Goal: Information Seeking & Learning: Find specific page/section

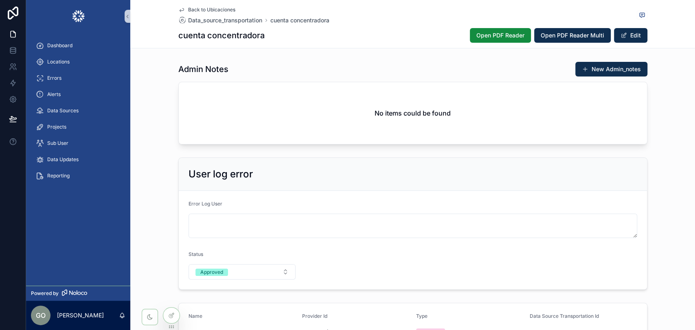
scroll to position [719, 0]
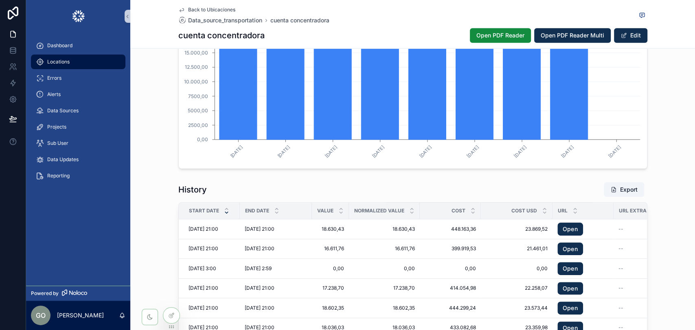
click at [72, 62] on div "Locations" at bounding box center [78, 61] width 85 height 13
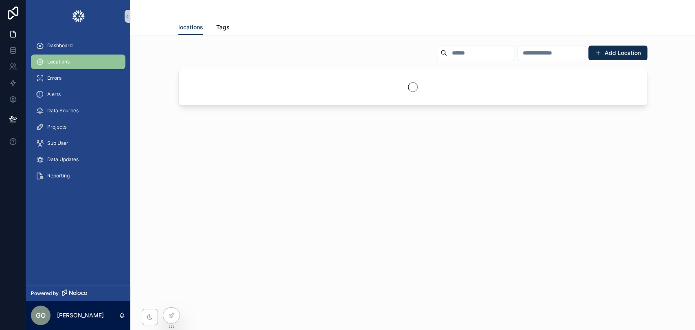
click at [447, 58] on input "scrollable content" at bounding box center [480, 52] width 67 height 11
paste input "**********"
type input "**********"
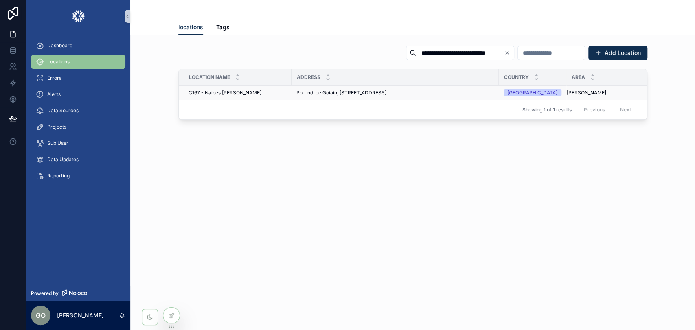
click at [363, 94] on span "Pol. Ind. de Goiain, [STREET_ADDRESS]" at bounding box center [341, 93] width 90 height 7
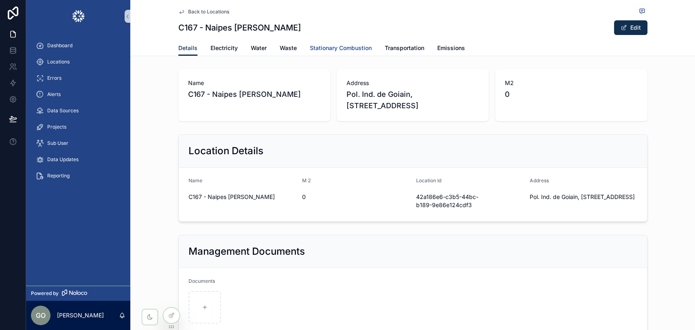
click at [331, 45] on span "Stationary Combustion" at bounding box center [341, 48] width 62 height 8
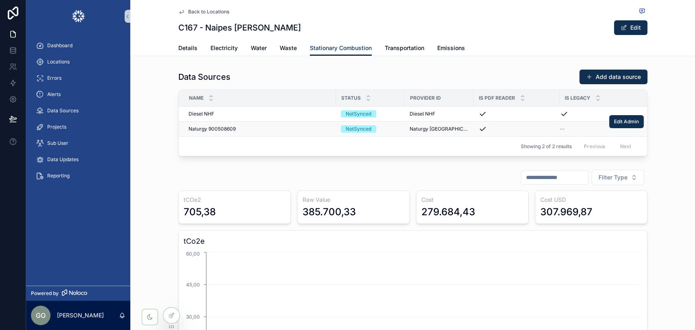
click at [212, 127] on span "Naturgy 900508609" at bounding box center [211, 129] width 47 height 7
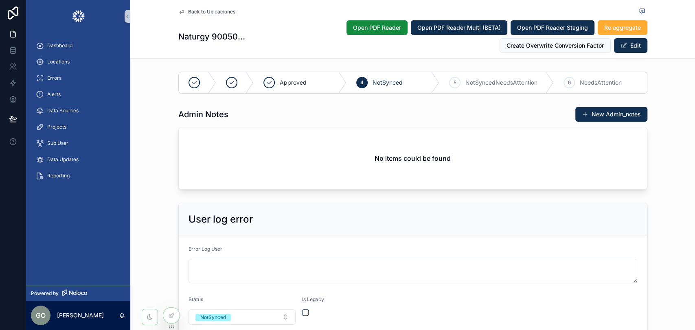
click at [665, 199] on div "User log error Error Log User Status NotSynced Is Legacy" at bounding box center [412, 268] width 565 height 139
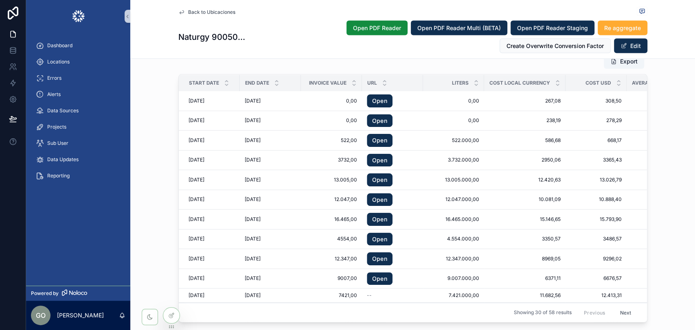
scroll to position [995, 0]
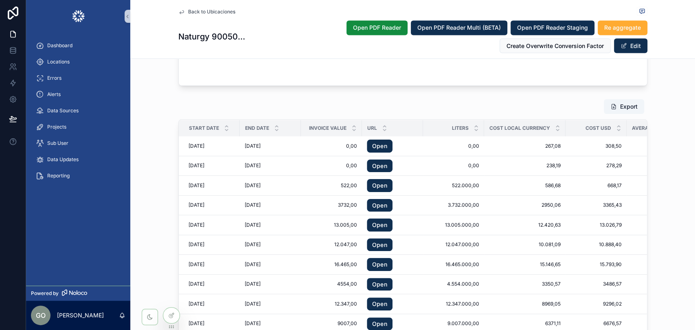
click at [675, 183] on div "Export Start Date End Date Invoice value Url Liters Cost local currency Cost US…" at bounding box center [412, 233] width 565 height 275
click at [670, 206] on div "Export Start Date End Date Invoice value Url Liters Cost local currency Cost US…" at bounding box center [412, 233] width 565 height 275
click at [672, 208] on div "Export Start Date End Date Invoice value Url Liters Cost local currency Cost US…" at bounding box center [412, 233] width 565 height 275
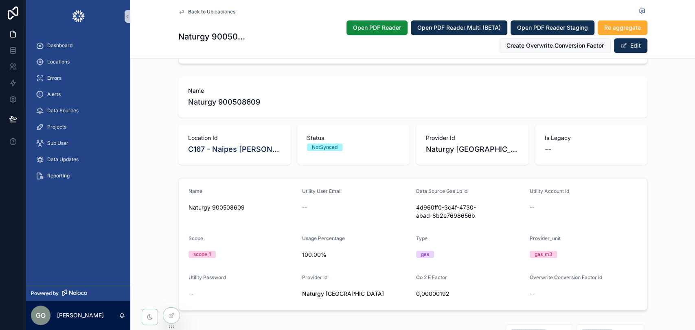
scroll to position [407, 0]
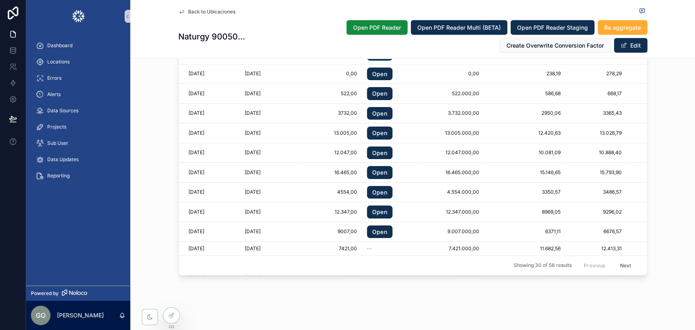
click at [653, 153] on div "Export Start Date End Date Invoice value Url Liters Cost local currency Cost US…" at bounding box center [412, 141] width 565 height 275
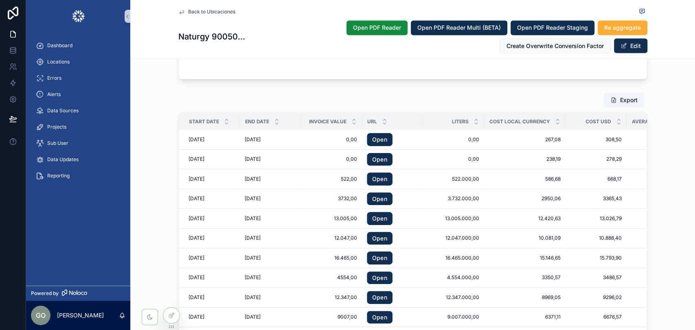
scroll to position [996, 0]
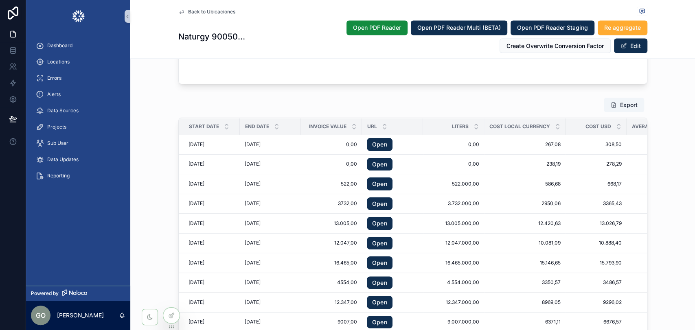
drag, startPoint x: 221, startPoint y: 128, endPoint x: 368, endPoint y: 140, distance: 147.0
click at [224, 128] on icon "scrollable content" at bounding box center [226, 127] width 5 height 5
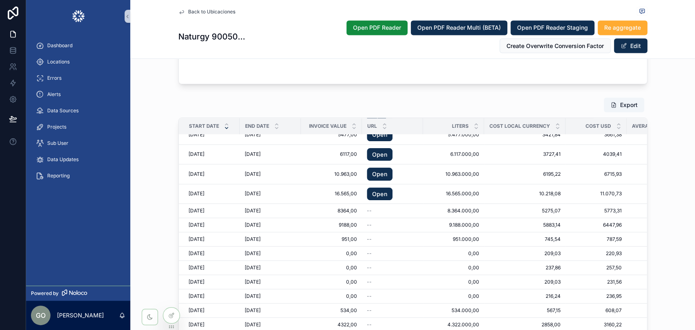
scroll to position [1087, 0]
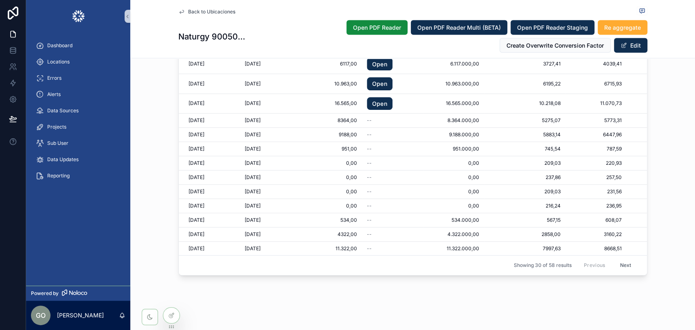
click at [615, 259] on button "Next" at bounding box center [625, 265] width 23 height 13
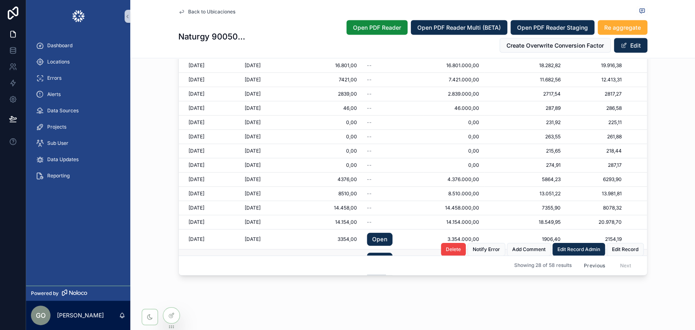
scroll to position [90, 0]
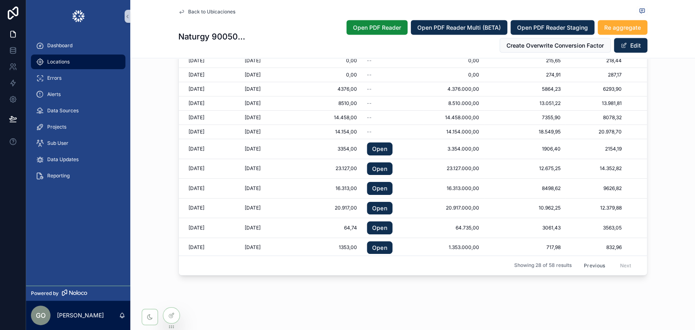
click at [61, 59] on span "Locations" at bounding box center [58, 62] width 22 height 7
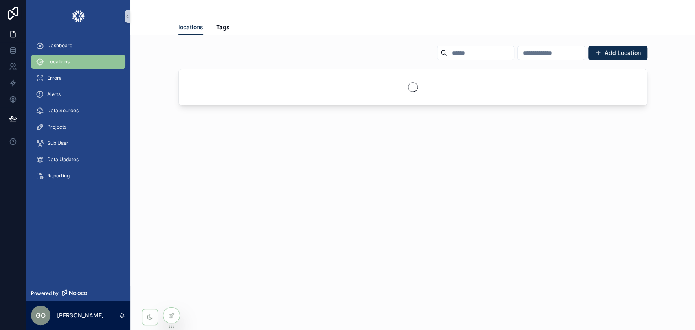
click at [447, 53] on input "scrollable content" at bounding box center [480, 52] width 67 height 11
paste input "**********"
type input "**********"
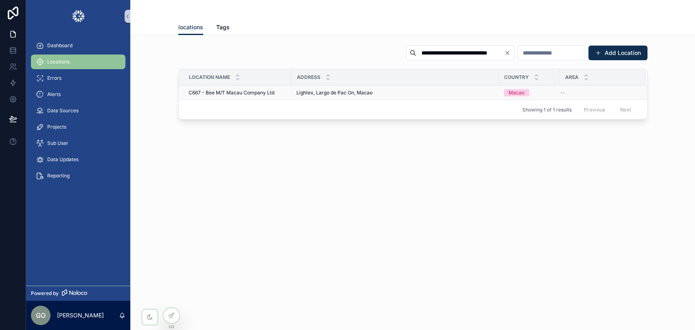
click at [285, 95] on div "C667 - Bee M/T Macau Company Ltd C667 - Bee M/T Macau Company Ltd" at bounding box center [237, 93] width 98 height 7
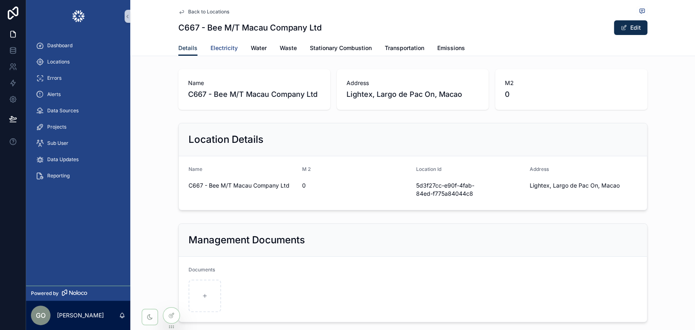
click at [221, 45] on span "Electricity" at bounding box center [223, 48] width 27 height 8
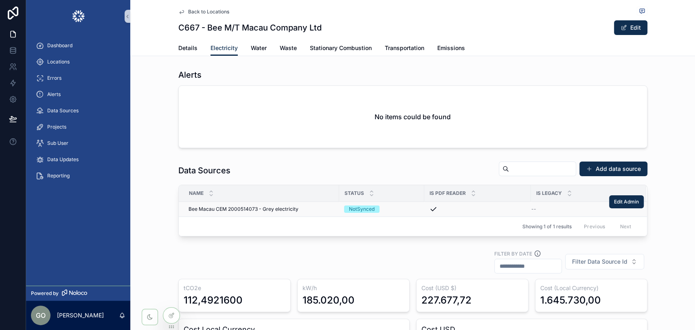
click at [262, 210] on span "Bee Macau CEM 2000514073 - Grey electricity" at bounding box center [243, 209] width 110 height 7
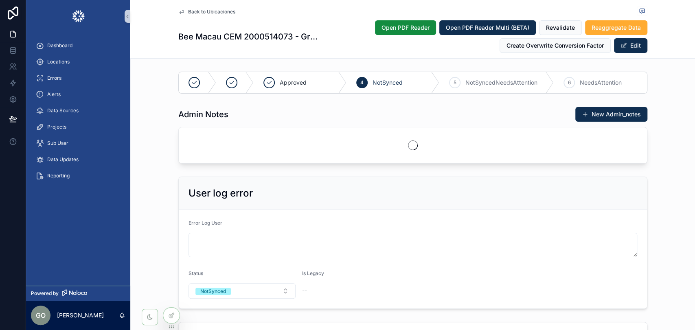
click at [686, 195] on div "User log error Error Log User Status NotSynced Is Legacy --" at bounding box center [412, 242] width 565 height 139
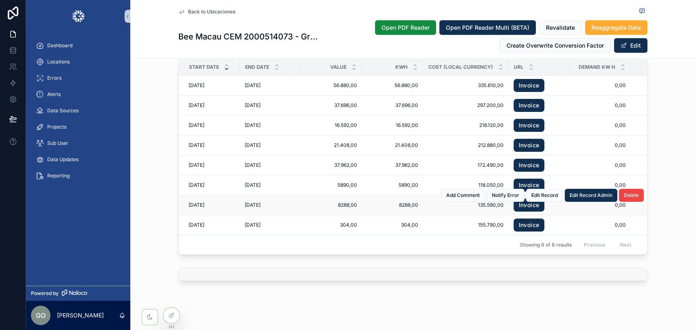
scroll to position [1250, 0]
